Goal: Navigation & Orientation: Find specific page/section

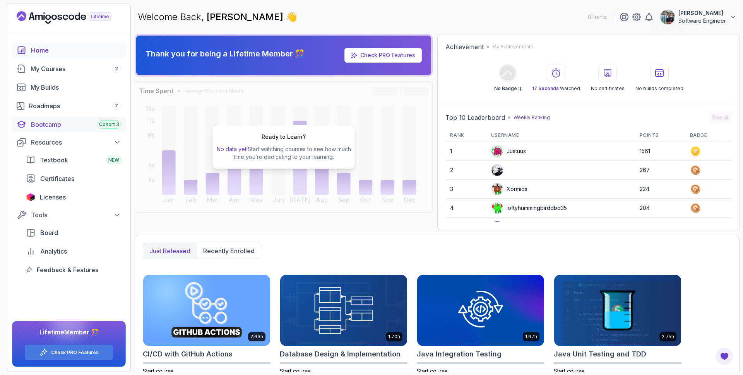
click at [56, 125] on div "Bootcamp Cohort 3" at bounding box center [76, 124] width 90 height 9
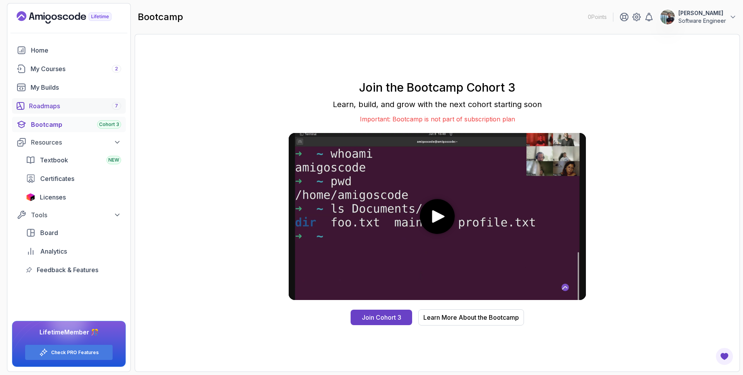
click at [59, 104] on div "Roadmaps 7" at bounding box center [75, 105] width 92 height 9
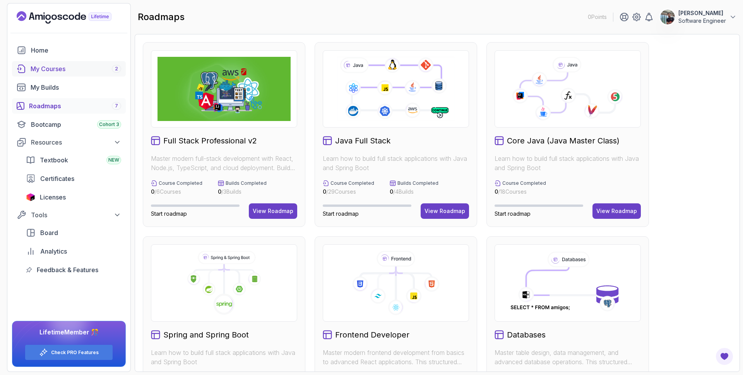
click at [55, 68] on div "My Courses 2" at bounding box center [76, 68] width 91 height 9
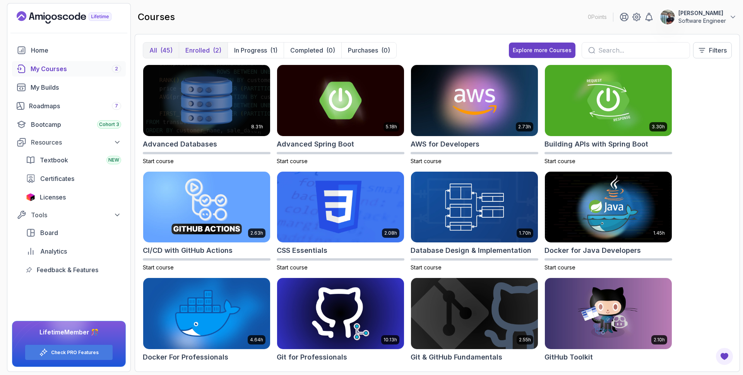
click at [194, 47] on p "Enrolled" at bounding box center [197, 50] width 24 height 9
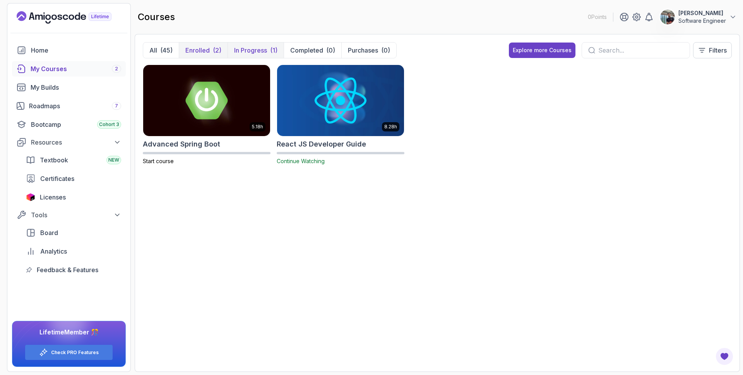
click at [267, 48] on p "In Progress" at bounding box center [250, 50] width 33 height 9
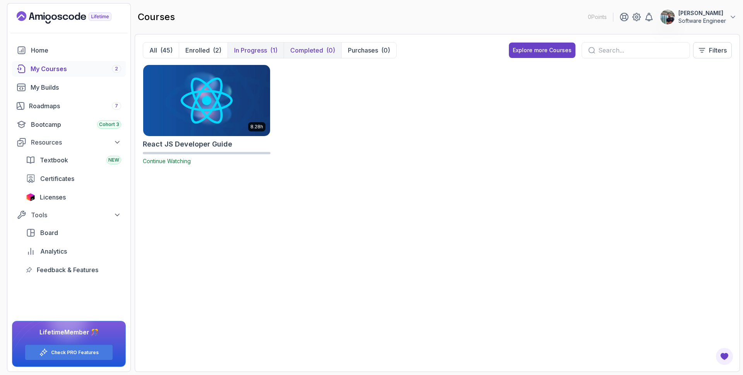
click at [310, 48] on p "Completed" at bounding box center [306, 50] width 33 height 9
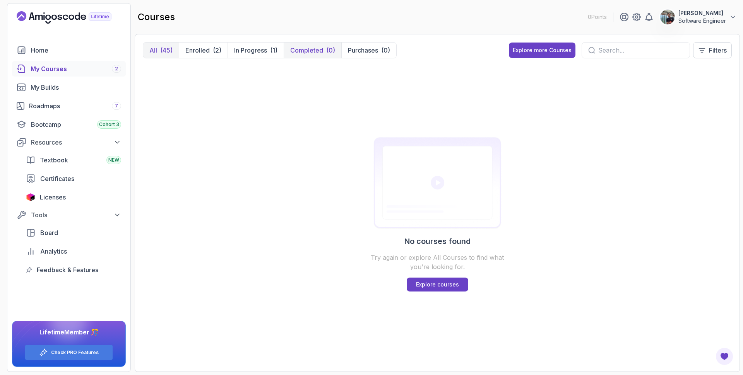
click at [159, 50] on button "All (45)" at bounding box center [161, 50] width 36 height 15
